Goal: Navigation & Orientation: Find specific page/section

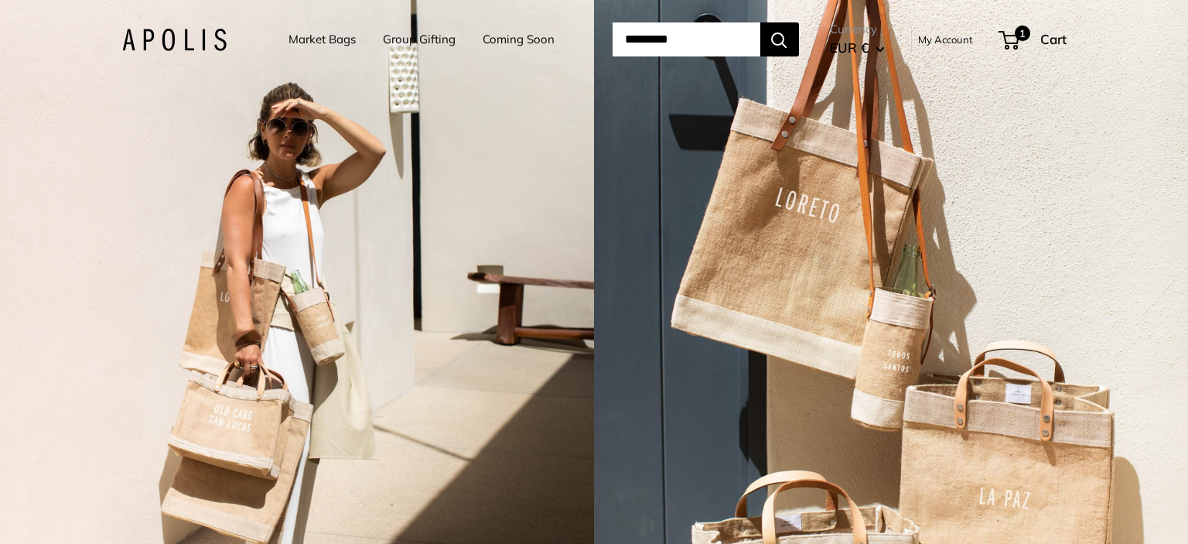
click at [859, 49] on span "EUR €" at bounding box center [849, 47] width 39 height 16
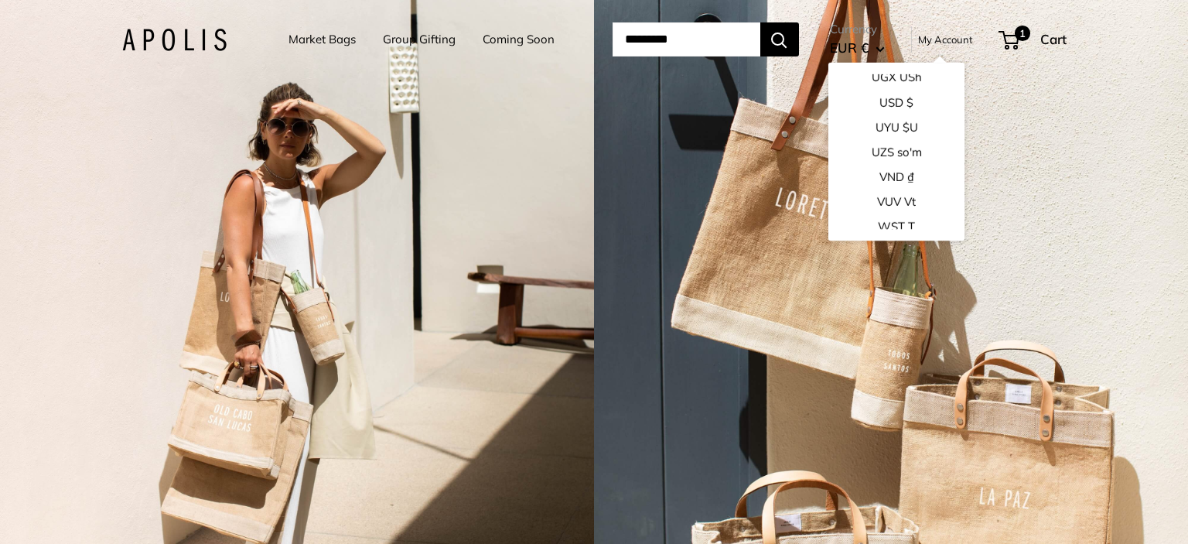
scroll to position [2341, 0]
click at [891, 124] on button "USD $" at bounding box center [895, 123] width 136 height 25
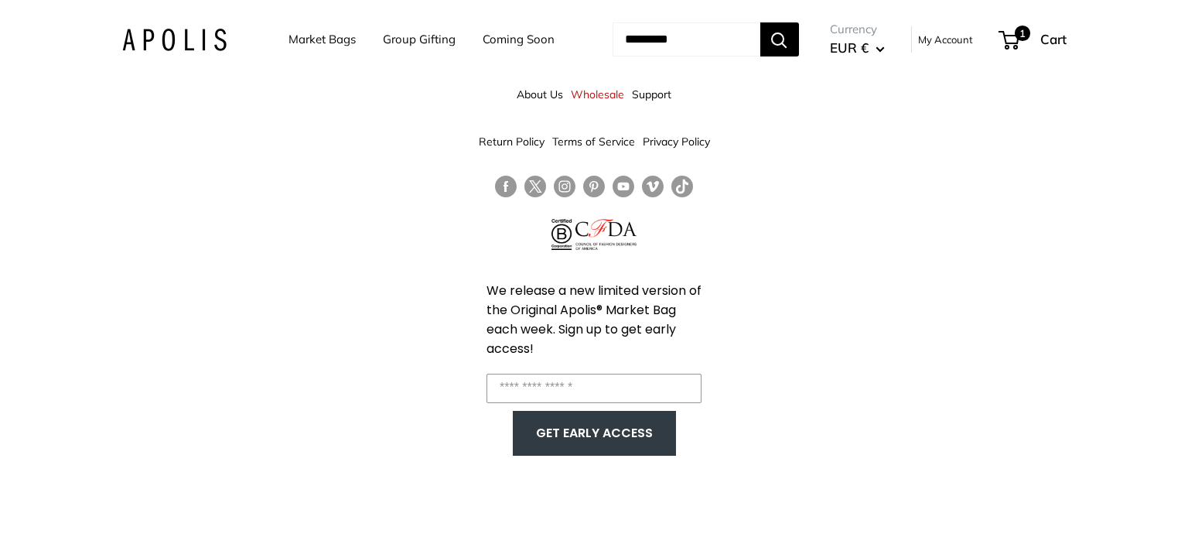
click at [313, 38] on link "Market Bags" at bounding box center [321, 40] width 67 height 22
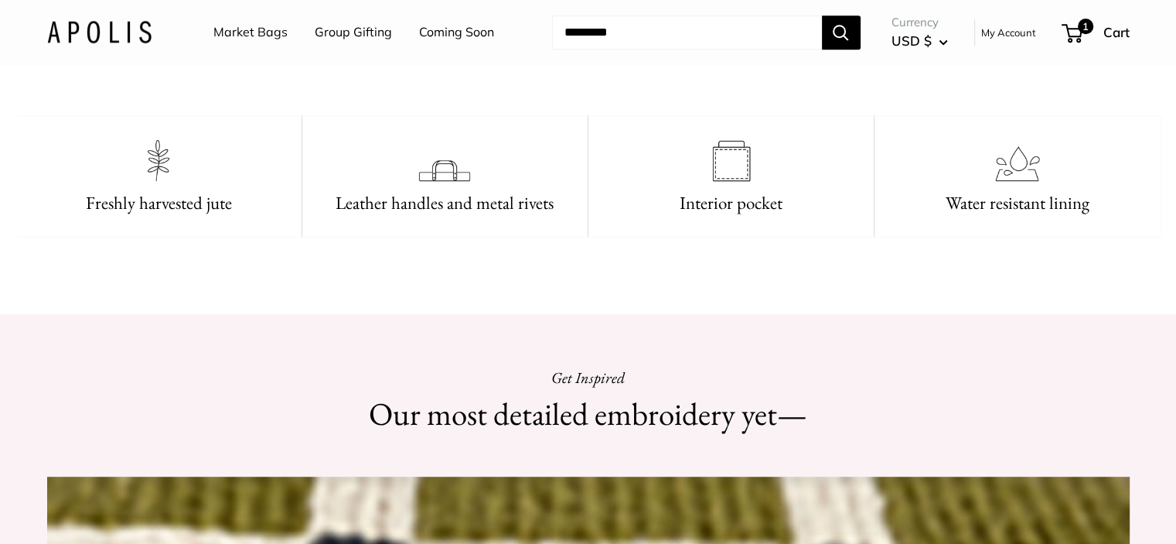
scroll to position [1237, 0]
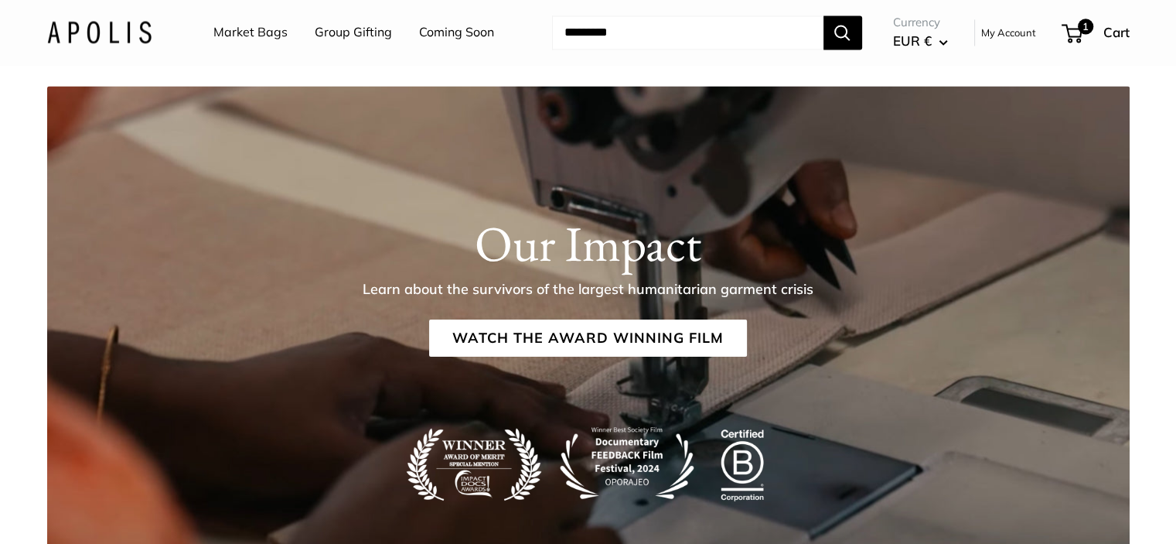
scroll to position [1778, 0]
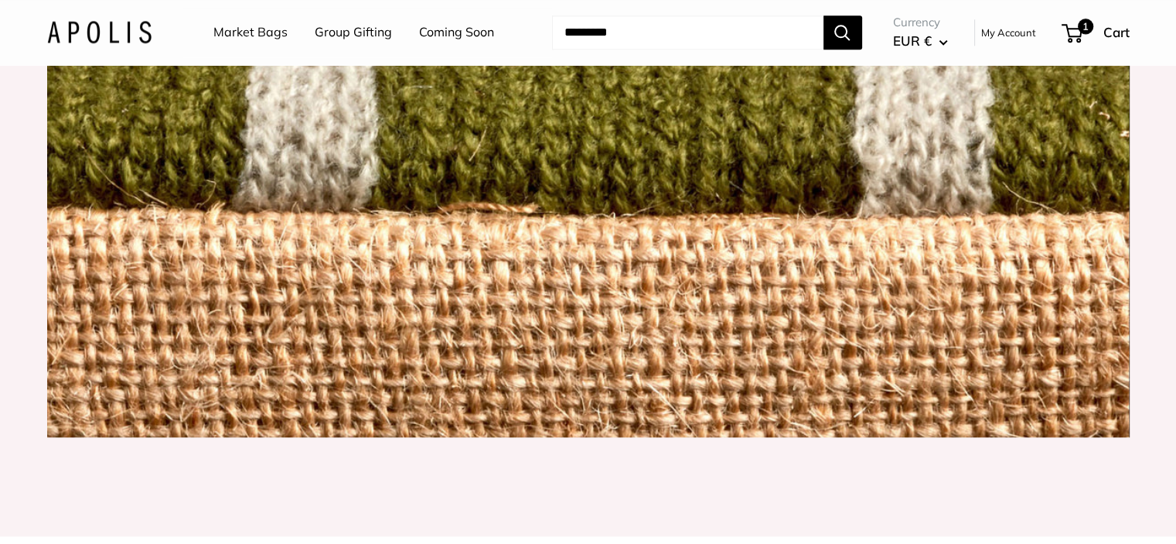
click at [256, 43] on link "Market Bags" at bounding box center [250, 32] width 74 height 23
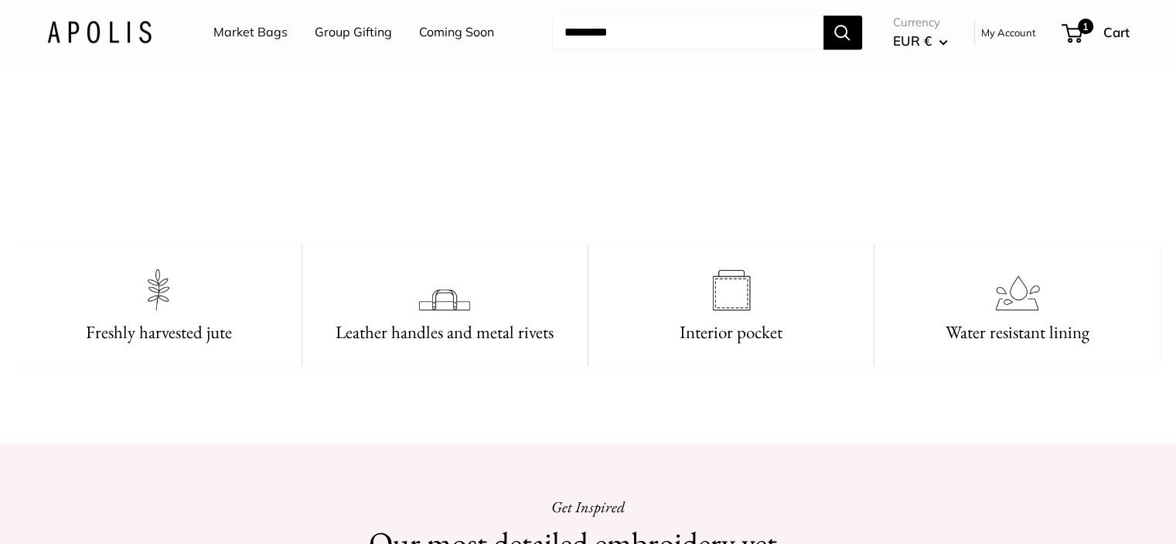
scroll to position [1314, 0]
